Goal: Task Accomplishment & Management: Manage account settings

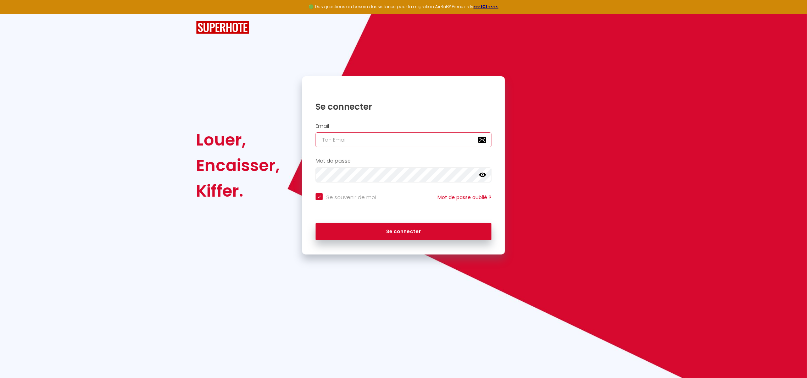
click at [349, 138] on input "email" at bounding box center [404, 139] width 176 height 15
type input "e"
checkbox input "true"
type input "el"
checkbox input "true"
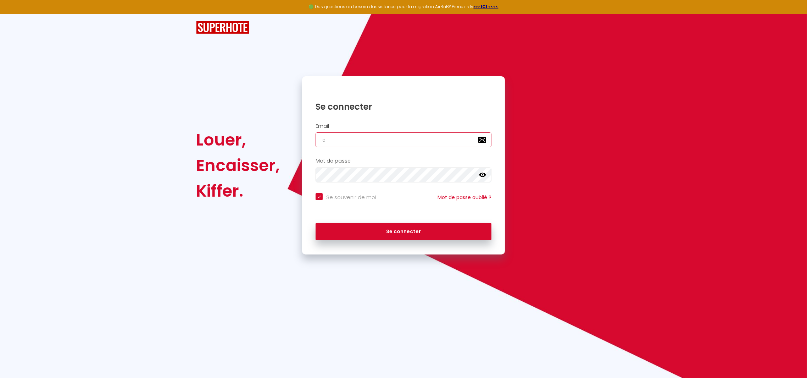
type input "ell"
checkbox input "true"
type input "elle"
checkbox input "true"
type input "elleb"
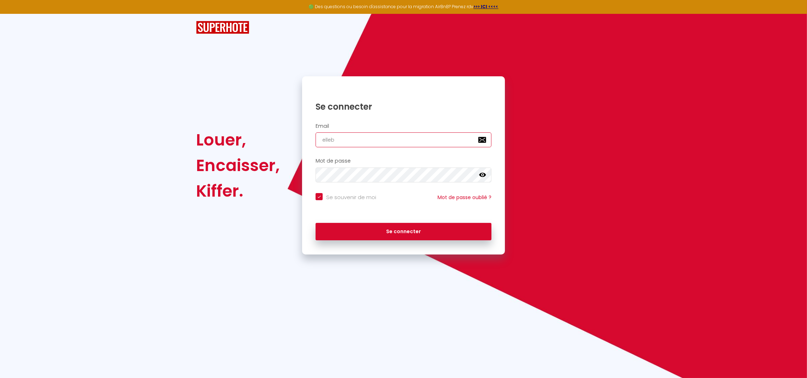
checkbox input "true"
type input "ellebo"
checkbox input "true"
type input "elleboo"
checkbox input "true"
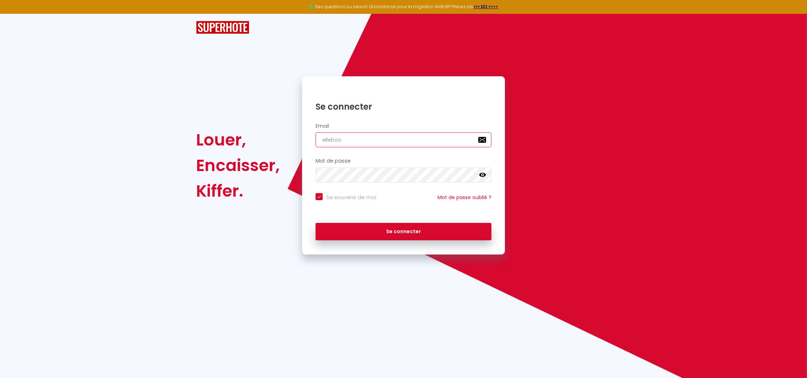
type input "ellebood"
checkbox input "true"
type input "elleboode"
checkbox input "true"
type input "elleboode."
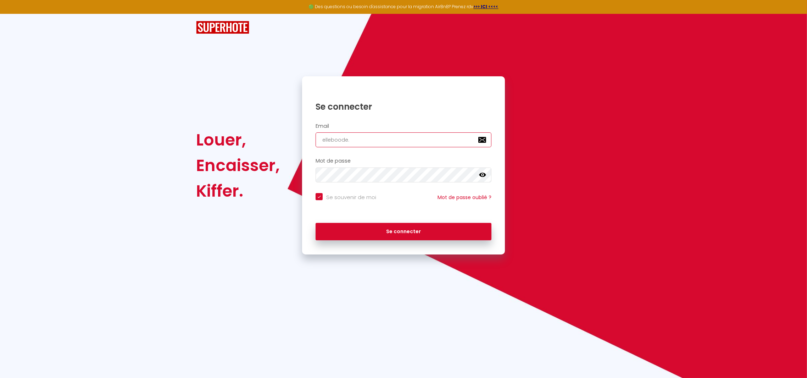
checkbox input "true"
type input "elleboode.r"
checkbox input "true"
type input "[DOMAIN_NAME]"
checkbox input "true"
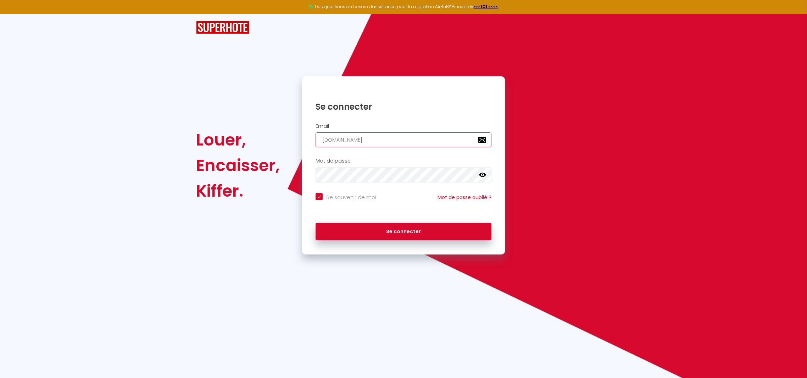
type input "elleboode.rom"
checkbox input "true"
type input "elleboode.[GEOGRAPHIC_DATA]"
checkbox input "true"
type input "elleboode.romai"
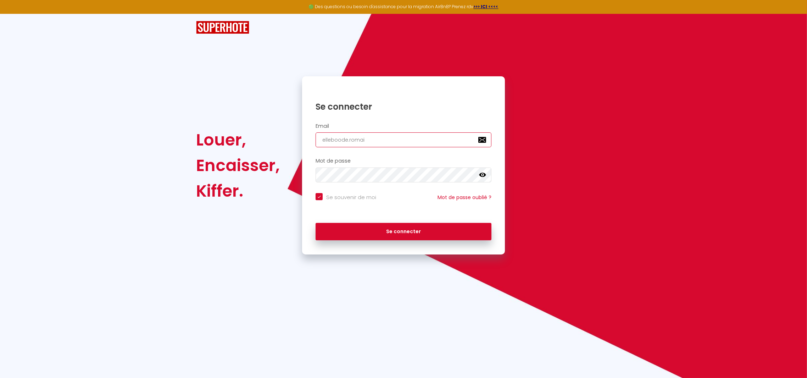
checkbox input "true"
type input "elleboode.[PERSON_NAME]"
checkbox input "true"
type input "elleboode.[PERSON_NAME]@"
checkbox input "true"
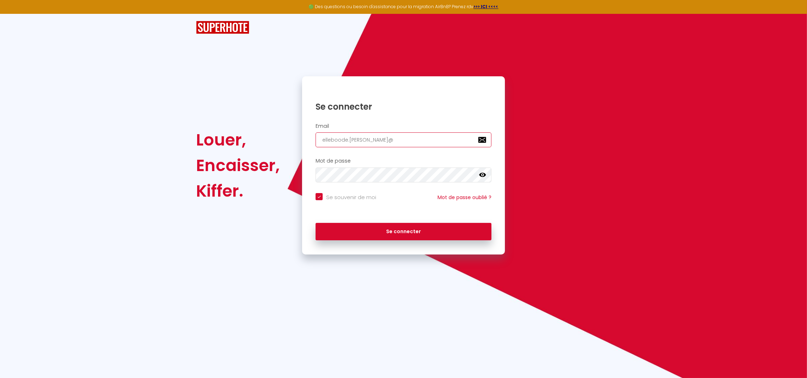
type input "elleboode.romain@g"
checkbox input "true"
type input "elleboode.romain@gm"
checkbox input "true"
type input "elleboode.romain@gma"
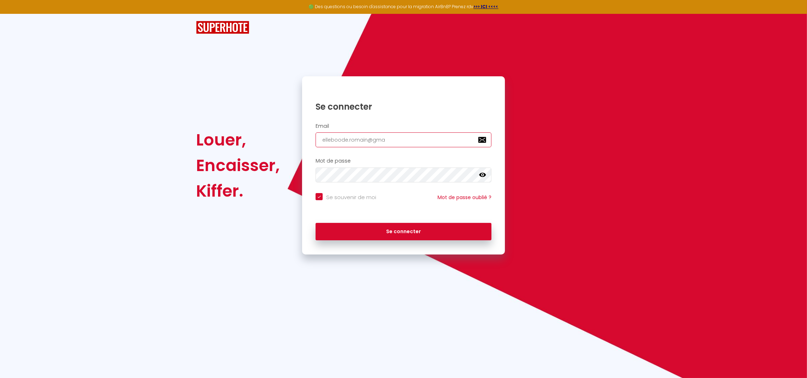
checkbox input "true"
type input "elleboode.romain@gmai"
checkbox input "true"
type input "[EMAIL_ADDRESS]"
checkbox input "true"
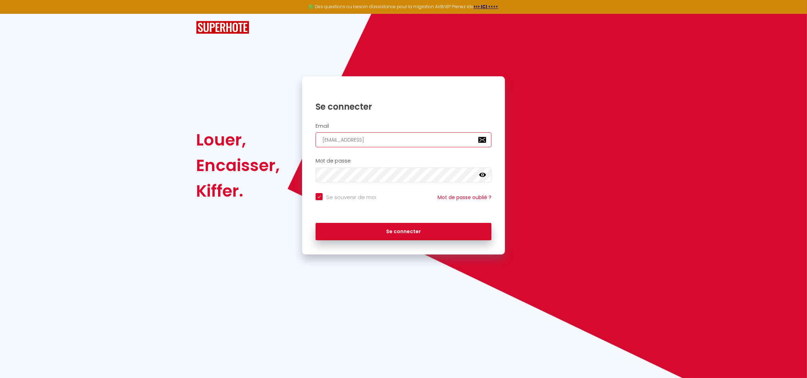
type input "[EMAIL_ADDRESS]."
checkbox input "true"
type input "elleboode.romain@gmail.c"
checkbox input "true"
type input "[EMAIL_ADDRESS][DOMAIN_NAME]"
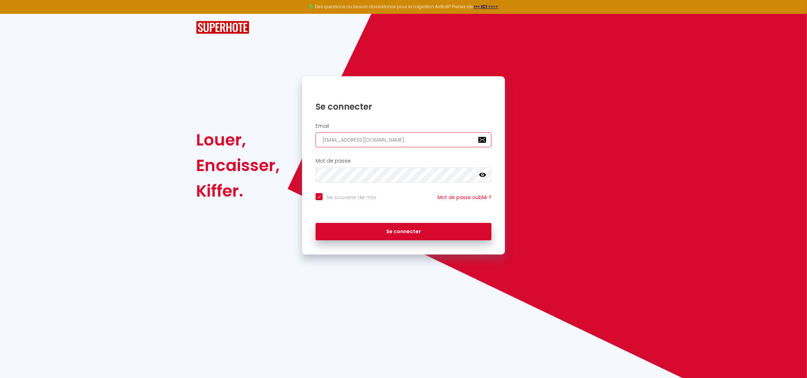
checkbox input "true"
type input "[EMAIL_ADDRESS][DOMAIN_NAME]"
checkbox input "true"
type input "[EMAIL_ADDRESS][DOMAIN_NAME]"
click at [316, 223] on button "Se connecter" at bounding box center [404, 232] width 176 height 18
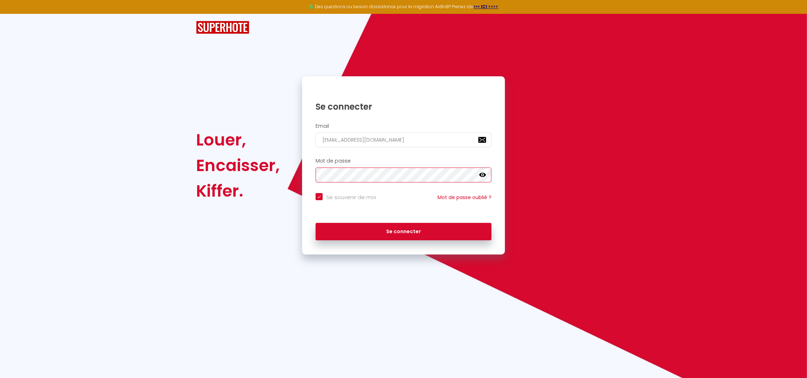
checkbox input "true"
